Goal: Navigation & Orientation: Find specific page/section

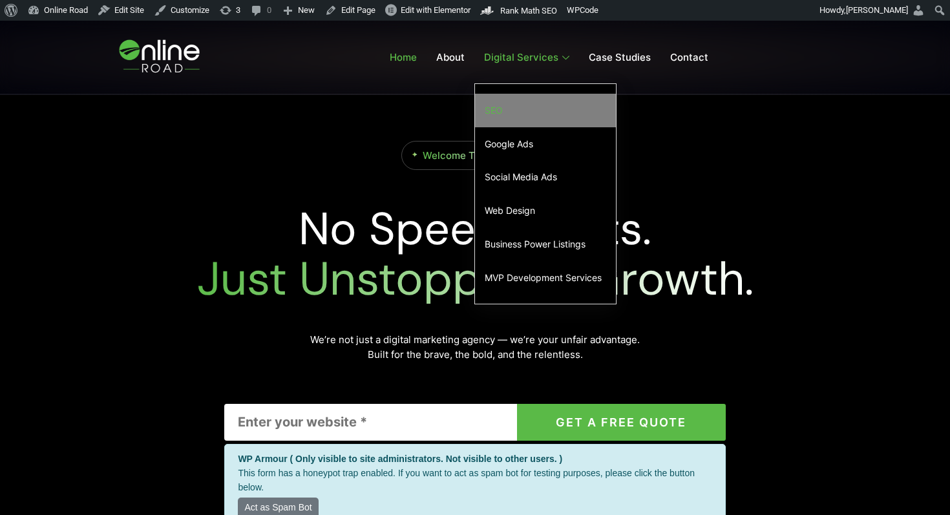
click at [537, 109] on link "SEO" at bounding box center [545, 111] width 141 height 34
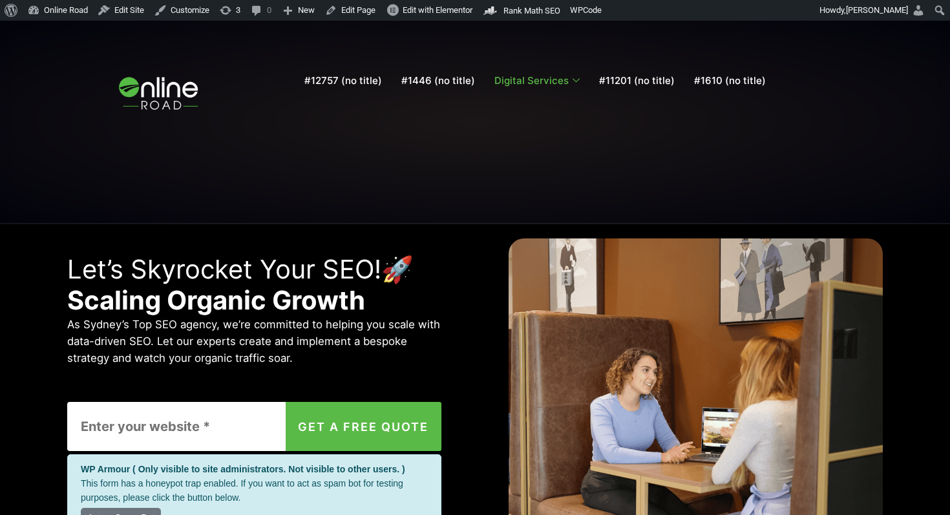
click at [448, 259] on div "Let’s Skyrocket Your SEO!🚀 Scaling Organic Growth As Sydney’s Top SEO agency, w…" at bounding box center [475, 425] width 816 height 374
click at [145, 94] on img at bounding box center [160, 94] width 107 height 59
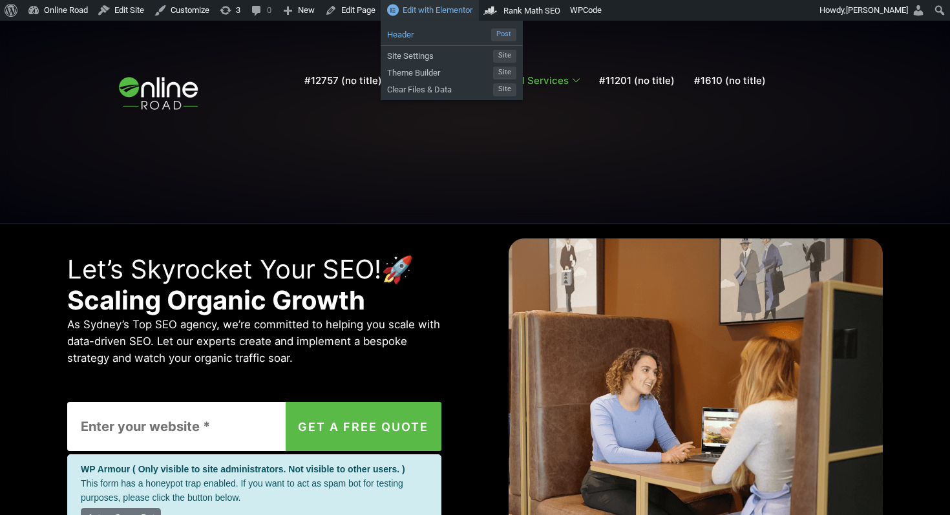
click at [432, 32] on span "Header" at bounding box center [439, 33] width 104 height 17
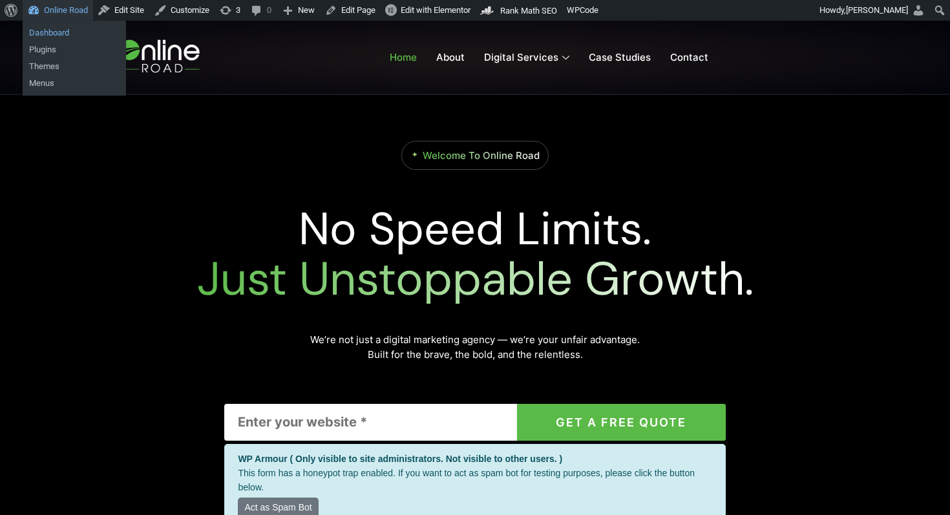
click at [74, 30] on link "Dashboard" at bounding box center [74, 33] width 103 height 17
